Goal: Task Accomplishment & Management: Complete application form

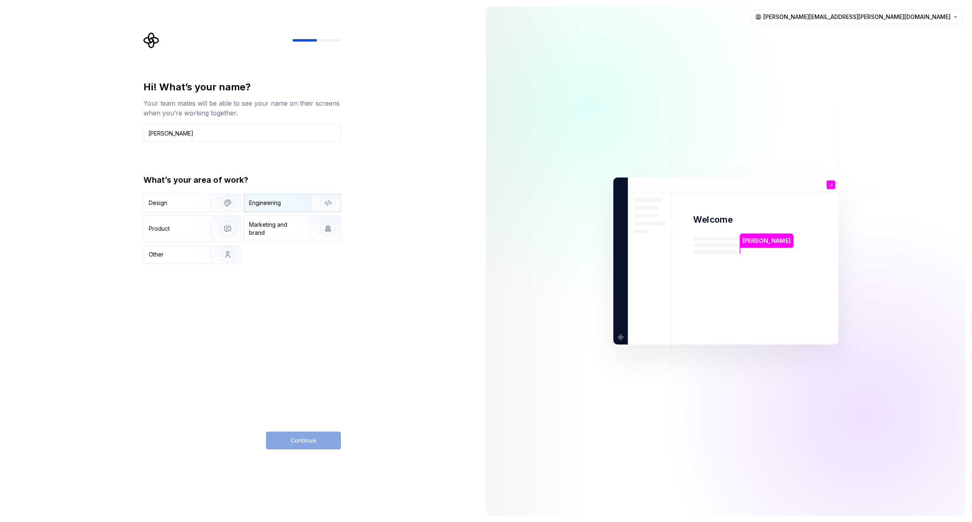
type input "[PERSON_NAME]"
click at [272, 201] on div "Engineering" at bounding box center [265, 203] width 32 height 8
drag, startPoint x: 193, startPoint y: 204, endPoint x: 198, endPoint y: 204, distance: 4.8
click at [193, 204] on div "Design" at bounding box center [174, 203] width 51 height 8
click at [295, 199] on div "Engineering" at bounding box center [281, 203] width 64 height 8
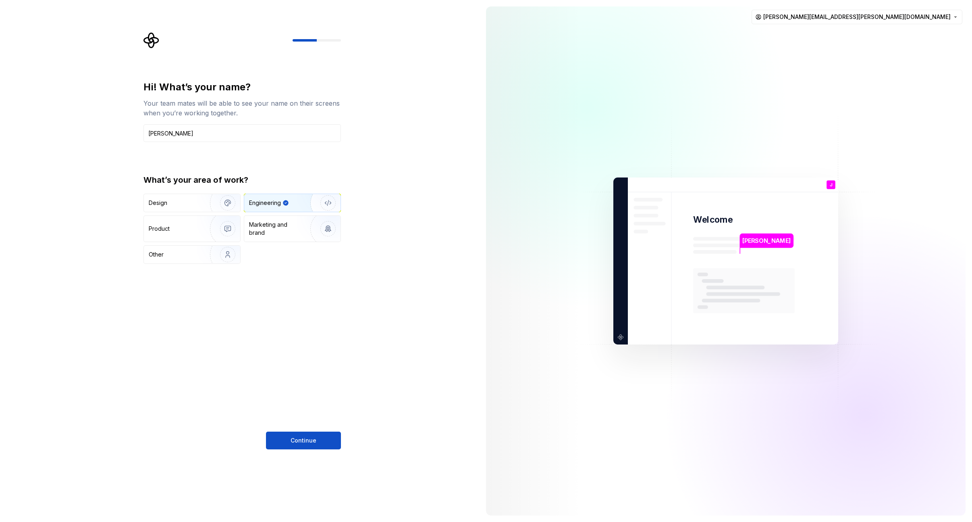
click at [301, 441] on span "Continue" at bounding box center [304, 440] width 26 height 8
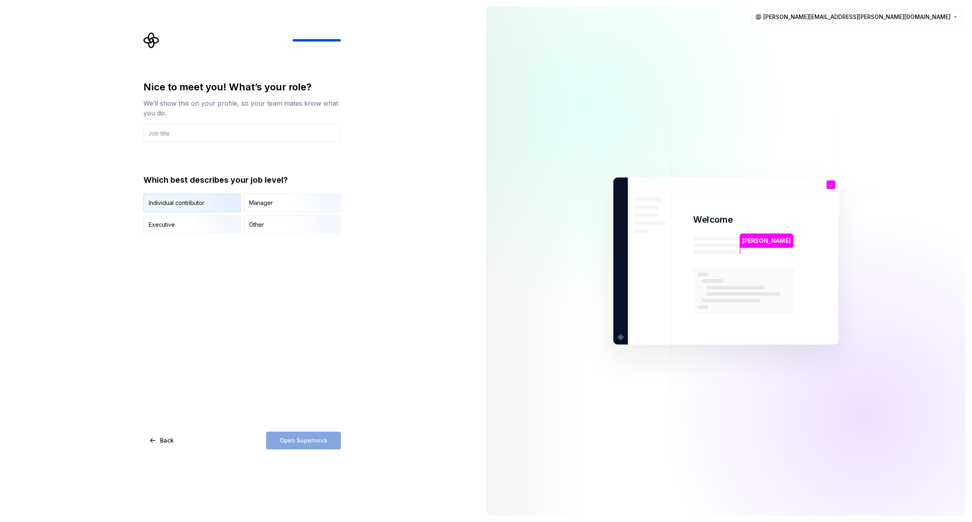
click at [194, 200] on div "Individual contributor" at bounding box center [177, 203] width 56 height 8
click at [166, 143] on div "Nice to meet you! What’s your role? We’ll show this on your profile, so your te…" at bounding box center [241, 157] width 197 height 153
click at [169, 134] on input "text" at bounding box center [241, 133] width 197 height 18
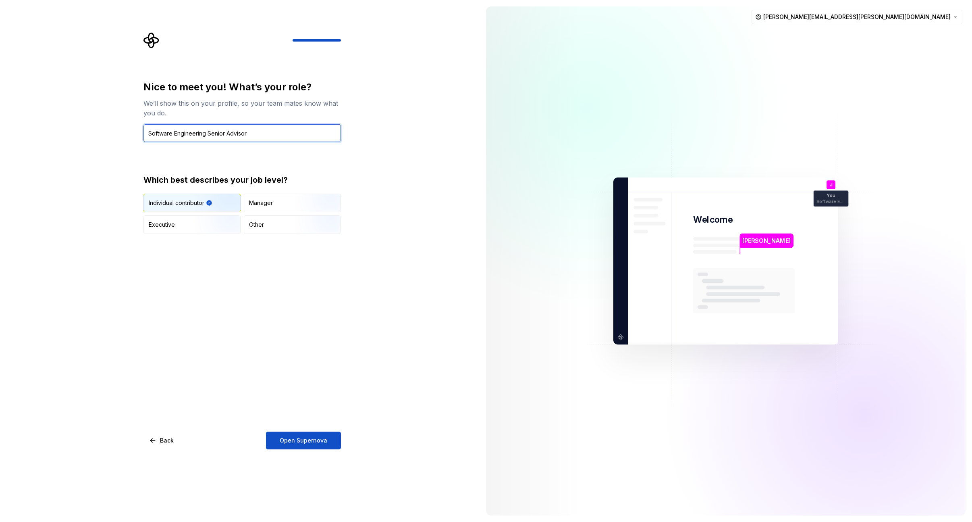
type input "Software Engineering Senior Advisor"
click at [371, 355] on div "Nice to meet you! What’s your role? We’ll show this on your profile, so your te…" at bounding box center [240, 261] width 480 height 522
drag, startPoint x: 309, startPoint y: 439, endPoint x: 322, endPoint y: 432, distance: 14.3
click at [309, 439] on span "Open Supernova" at bounding box center [304, 440] width 48 height 8
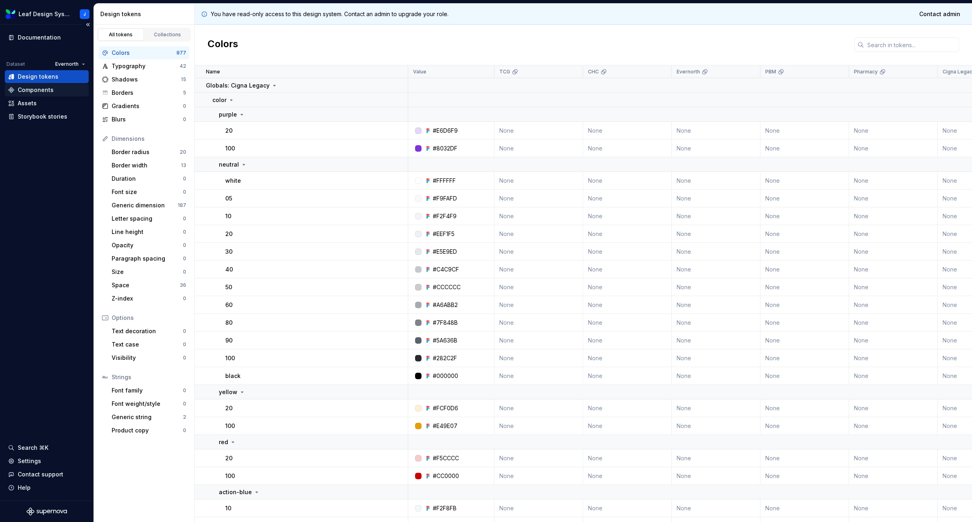
click at [29, 87] on div "Components" at bounding box center [36, 90] width 36 height 8
